Goal: Check status: Check status

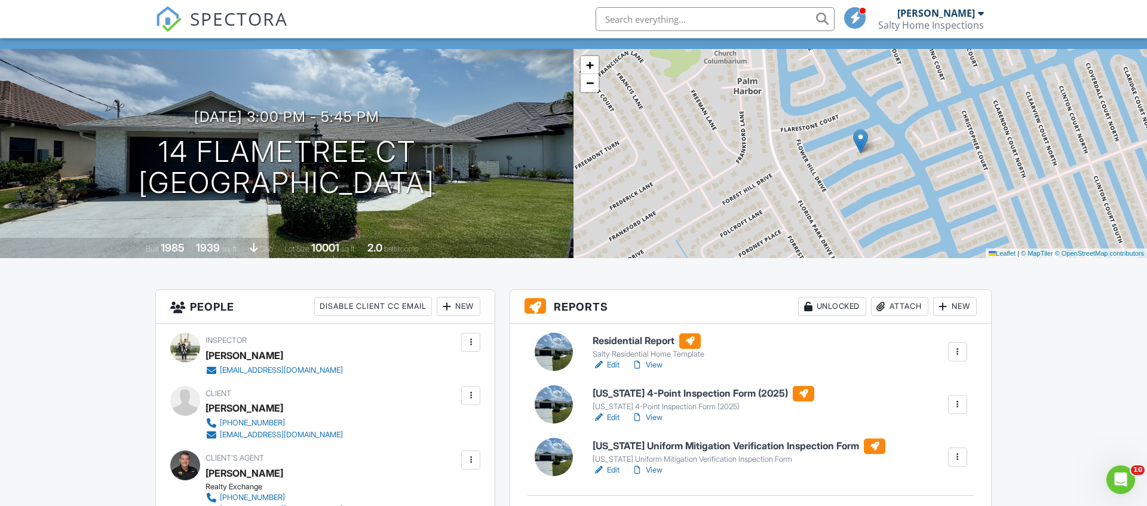
scroll to position [122, 0]
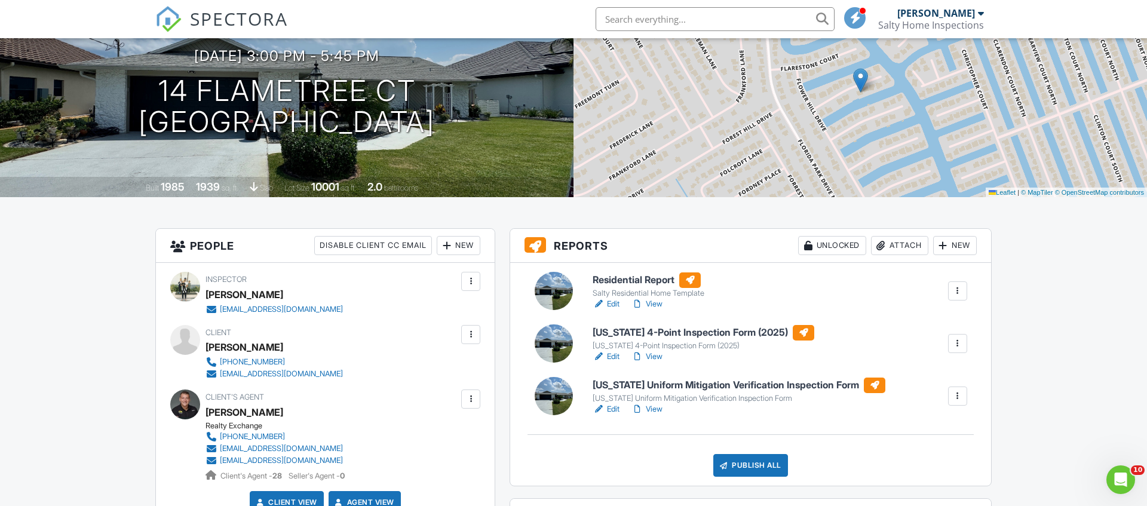
click at [660, 310] on link "View" at bounding box center [647, 304] width 31 height 12
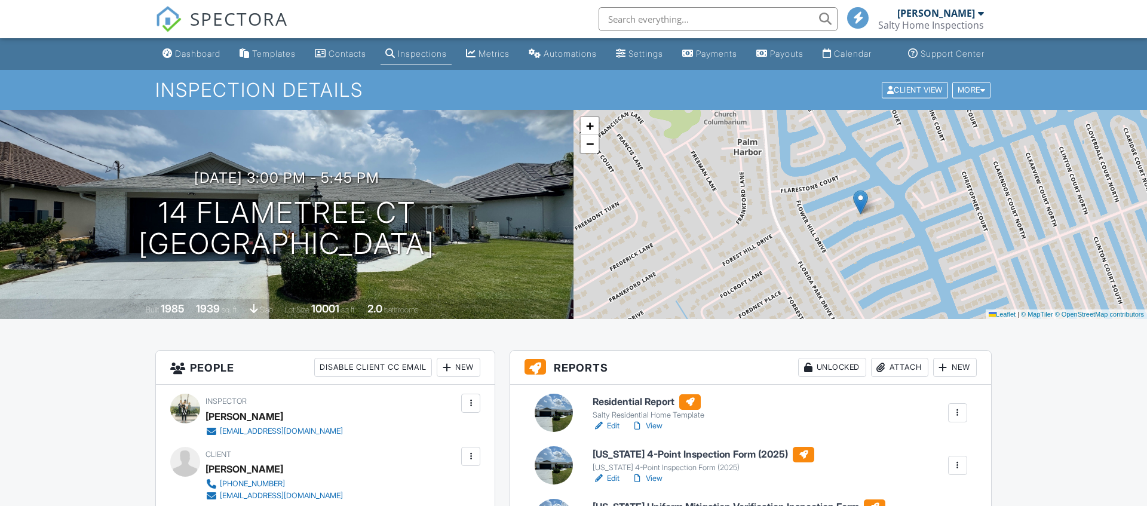
click at [660, 473] on link "View" at bounding box center [647, 479] width 31 height 12
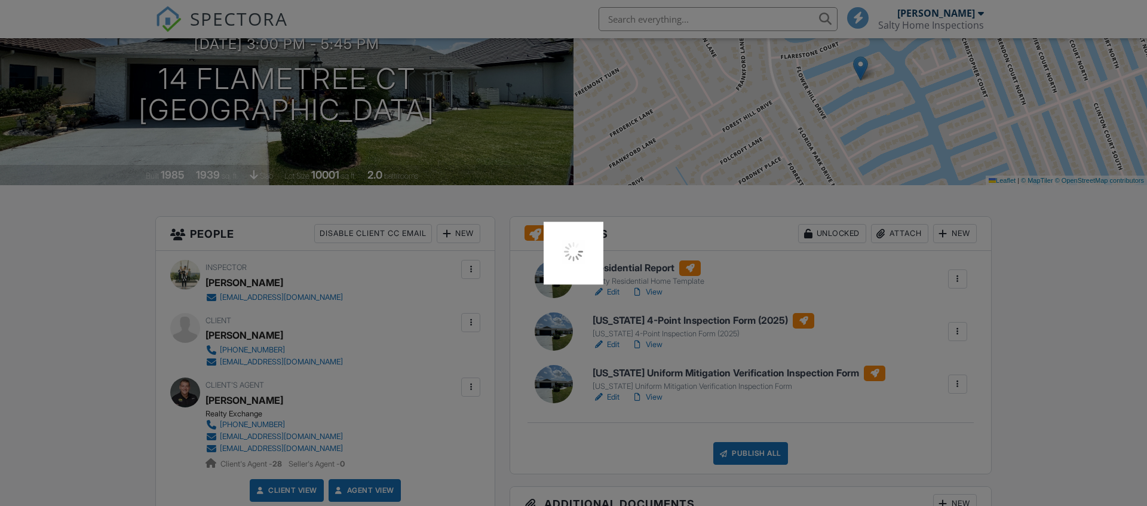
scroll to position [134, 0]
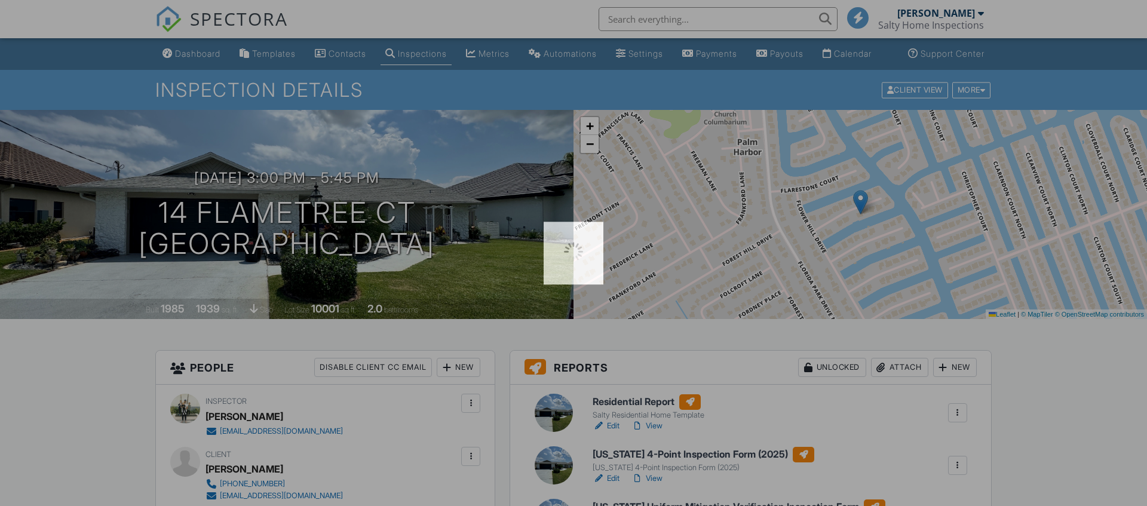
scroll to position [134, 0]
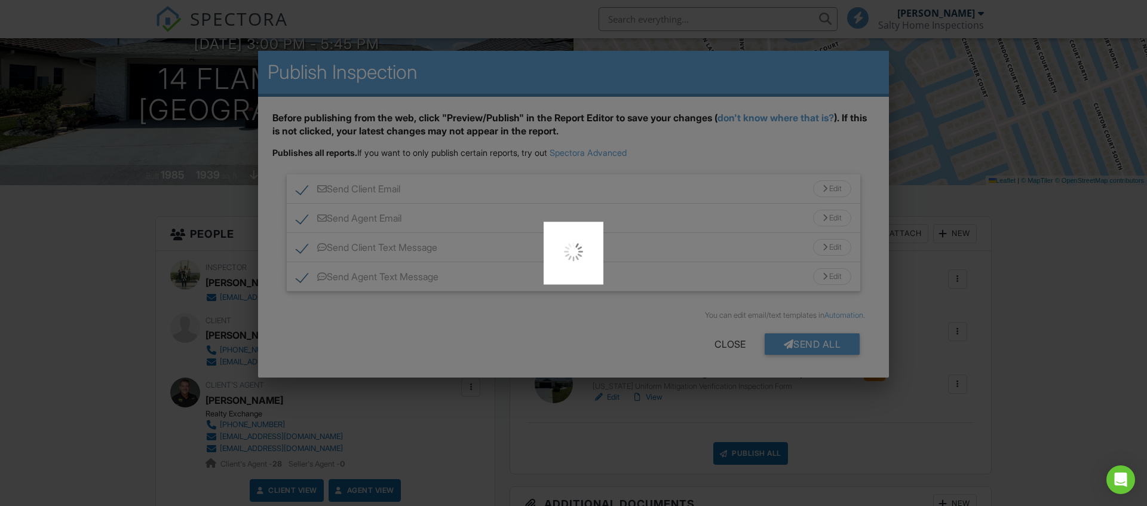
scroll to position [134, 0]
